Goal: Task Accomplishment & Management: Manage account settings

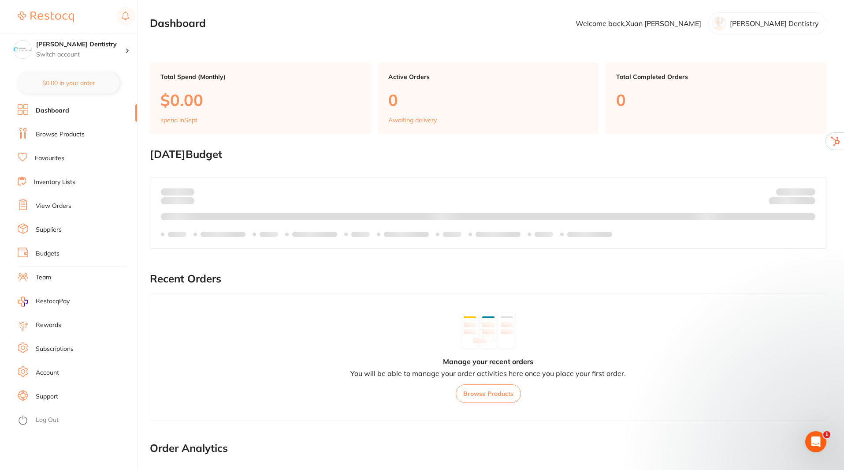
click at [51, 372] on link "Account" at bounding box center [47, 372] width 23 height 9
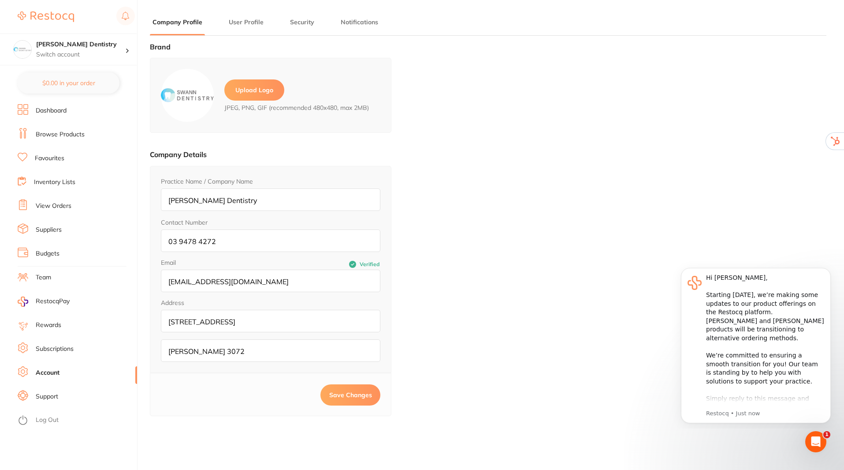
type input "Xuan"
type input "[PERSON_NAME]"
type input "[EMAIL_ADDRESS][DOMAIN_NAME]"
click at [45, 417] on link "Log Out" at bounding box center [47, 419] width 23 height 9
